Goal: Transaction & Acquisition: Download file/media

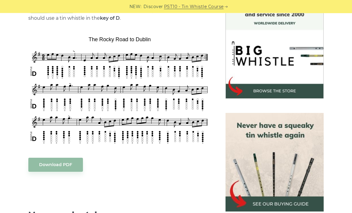
scroll to position [171, 0]
click at [73, 166] on link "Download PDF" at bounding box center [55, 165] width 55 height 14
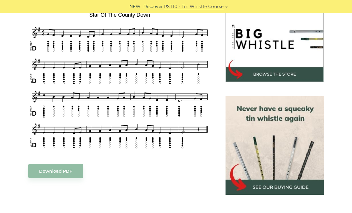
scroll to position [186, 0]
